Goal: Find specific page/section: Find specific page/section

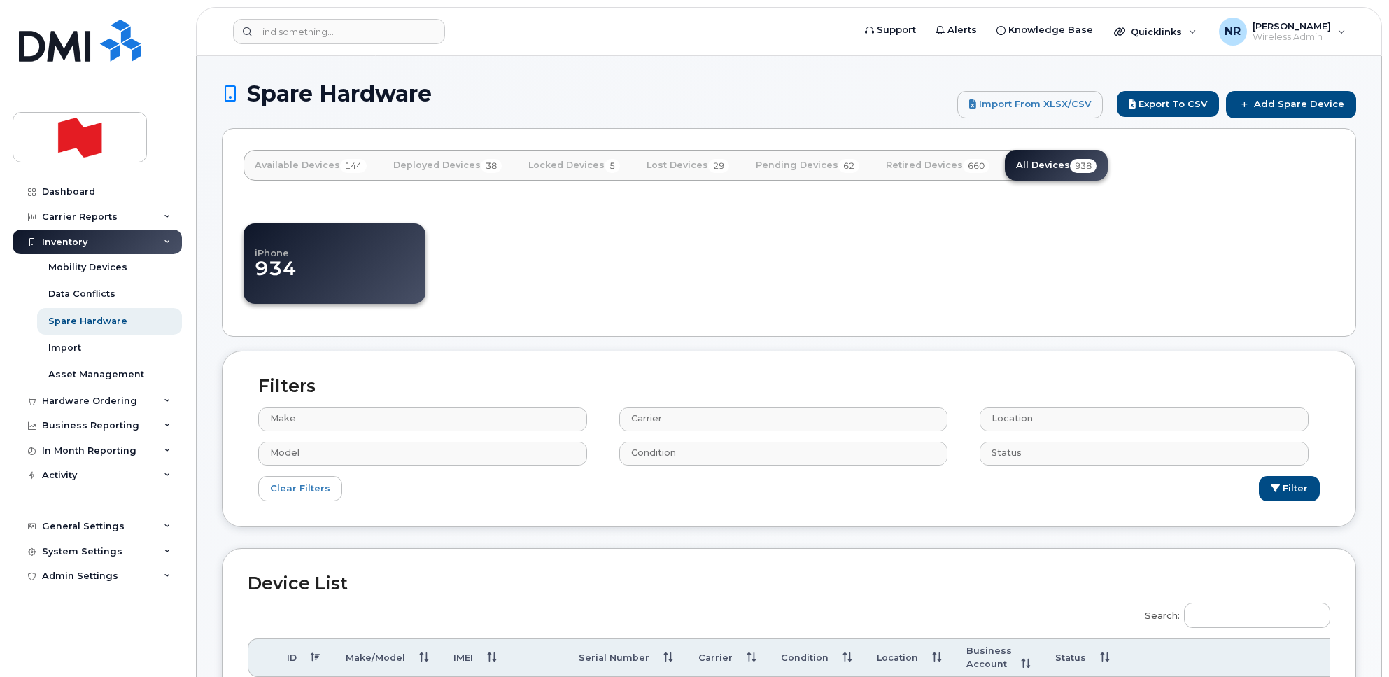
select select
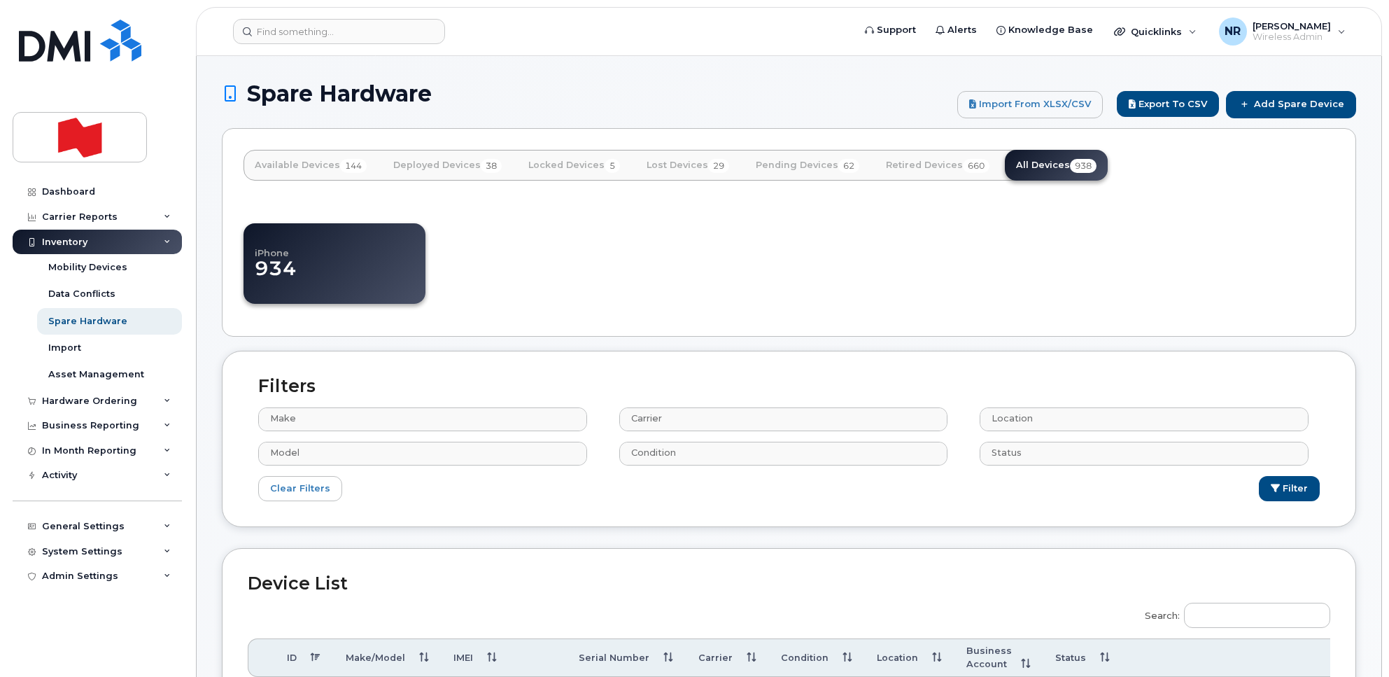
select select
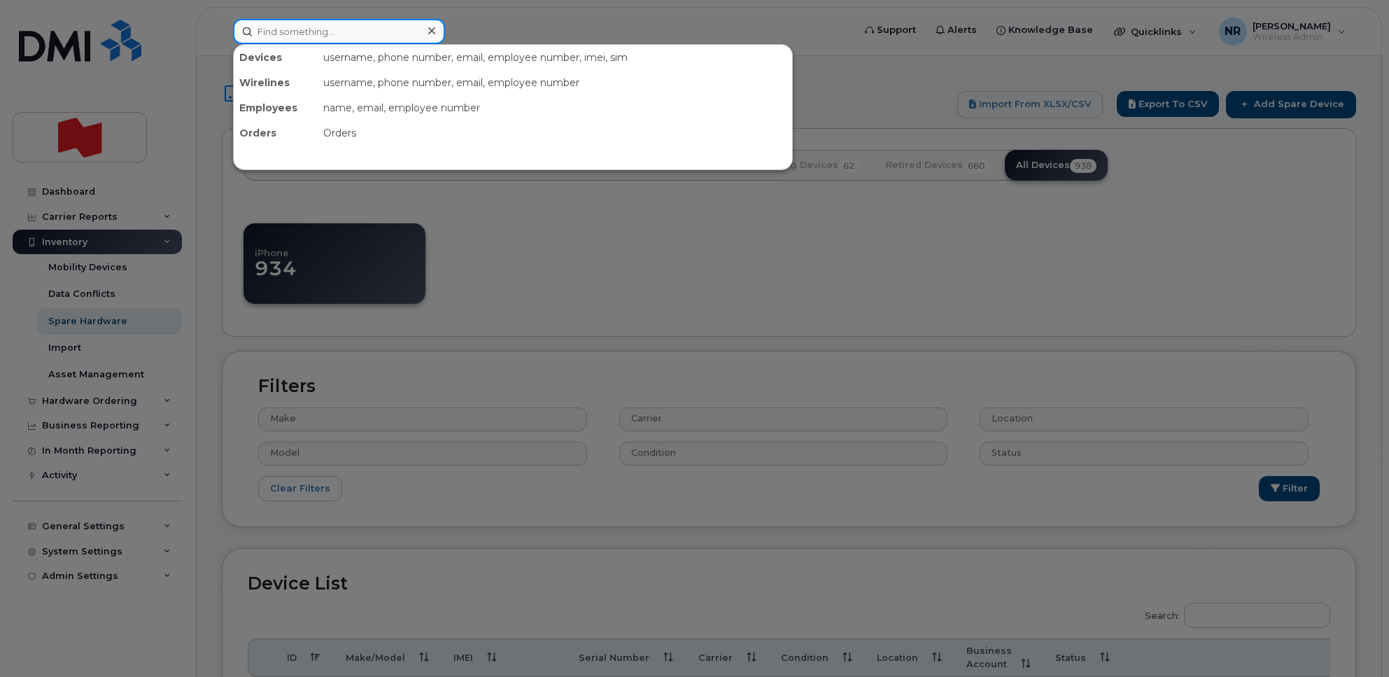
click at [333, 24] on input at bounding box center [339, 31] width 212 height 25
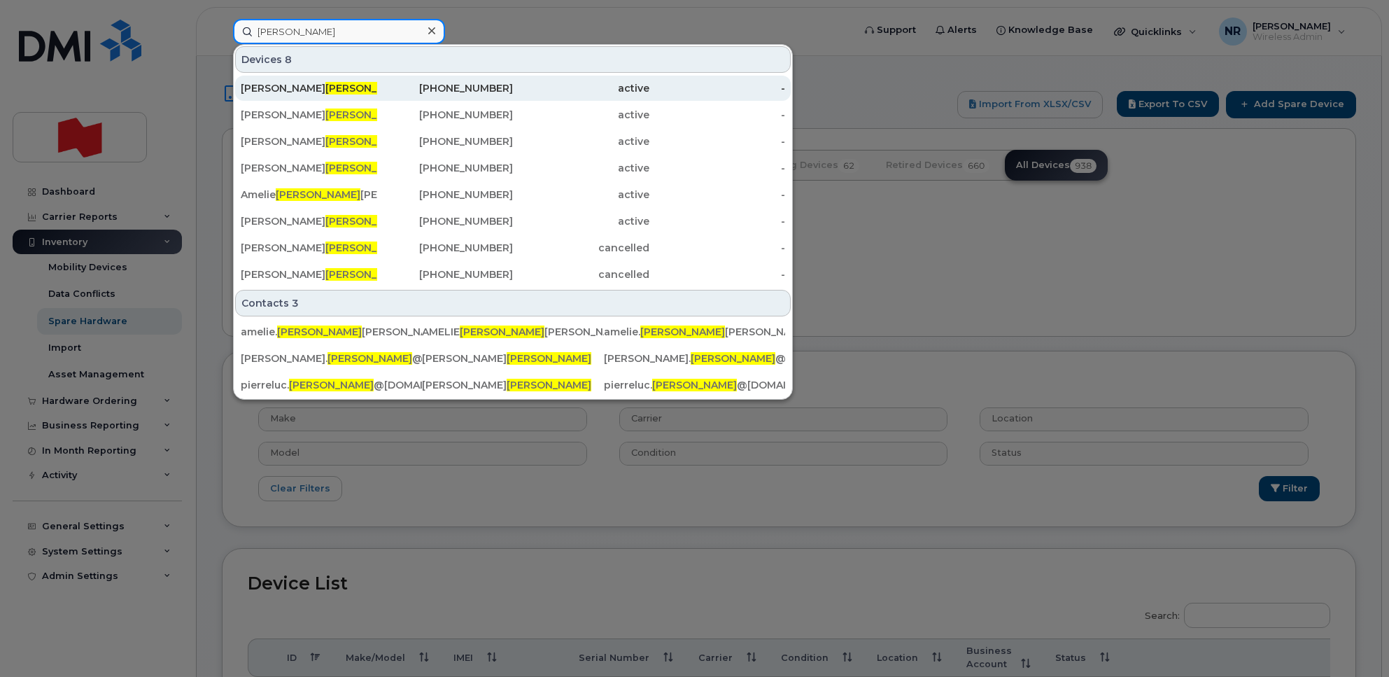
type input "[PERSON_NAME]"
click at [325, 84] on span "[PERSON_NAME]" at bounding box center [367, 88] width 85 height 13
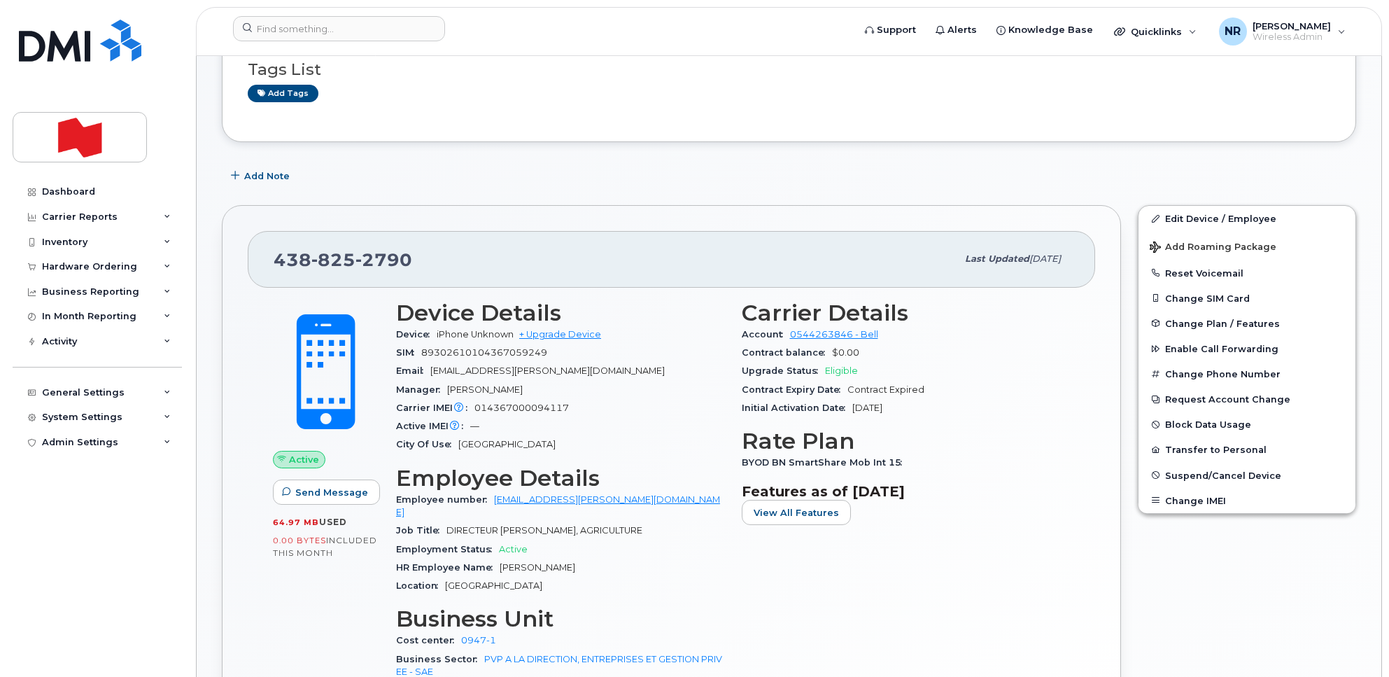
scroll to position [262, 0]
